Goal: Navigation & Orientation: Find specific page/section

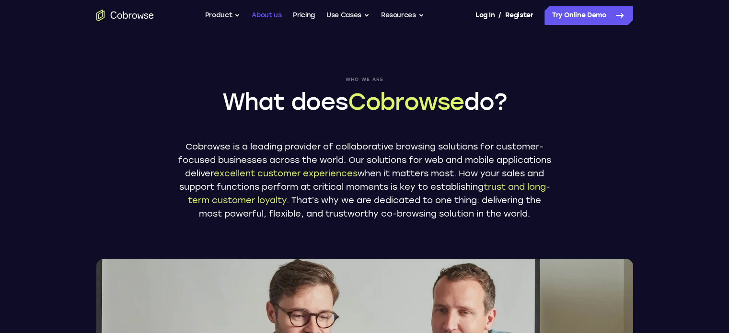
click at [265, 21] on link "About us" at bounding box center [267, 15] width 30 height 19
click at [264, 16] on link "About us" at bounding box center [267, 15] width 30 height 19
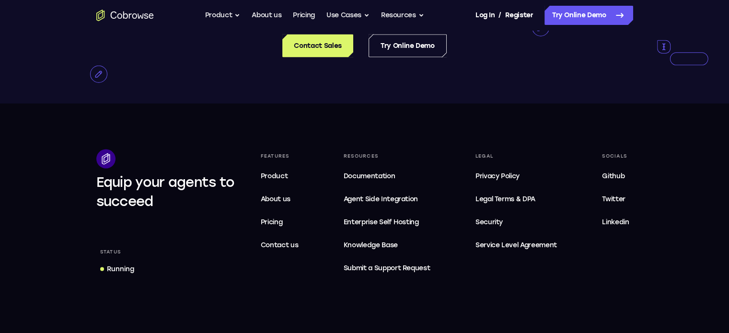
scroll to position [1800, 0]
click at [266, 202] on span "About us" at bounding box center [276, 198] width 30 height 8
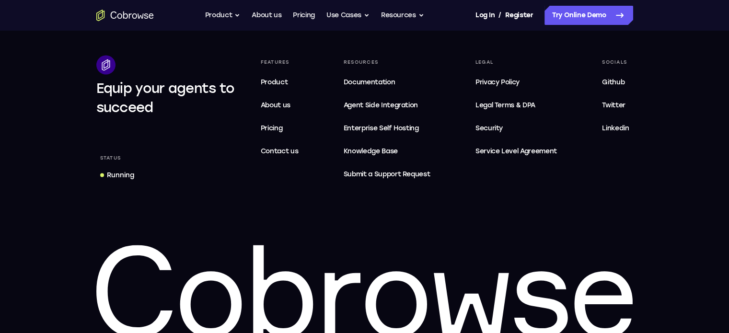
scroll to position [1892, 0]
